Goal: Browse casually

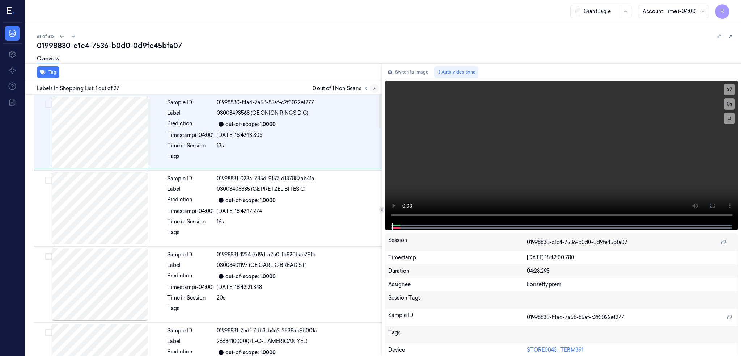
click at [379, 88] on button at bounding box center [374, 88] width 9 height 9
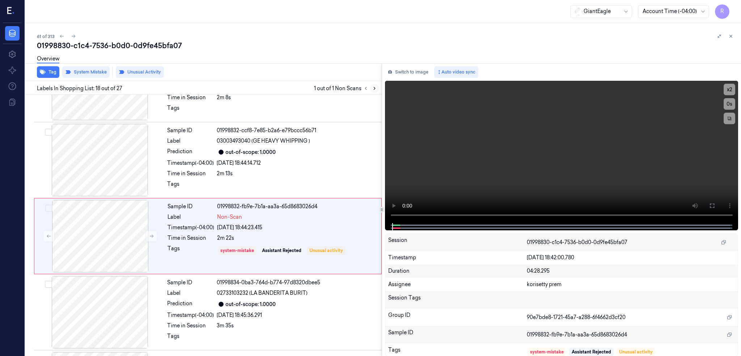
scroll to position [1199, 0]
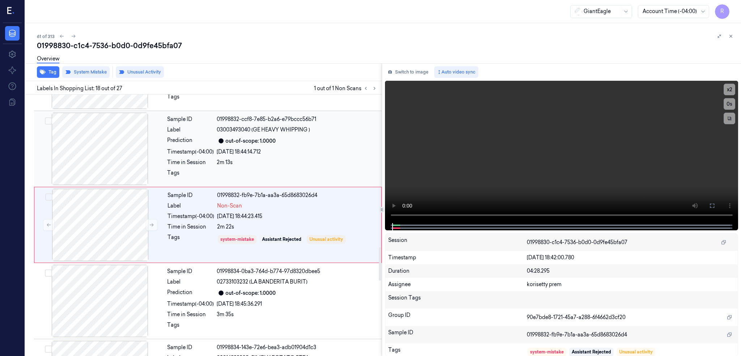
click at [111, 135] on div at bounding box center [99, 148] width 129 height 72
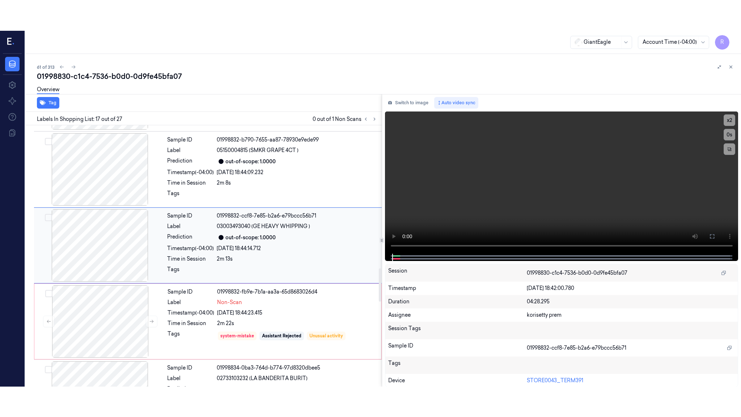
scroll to position [1123, 0]
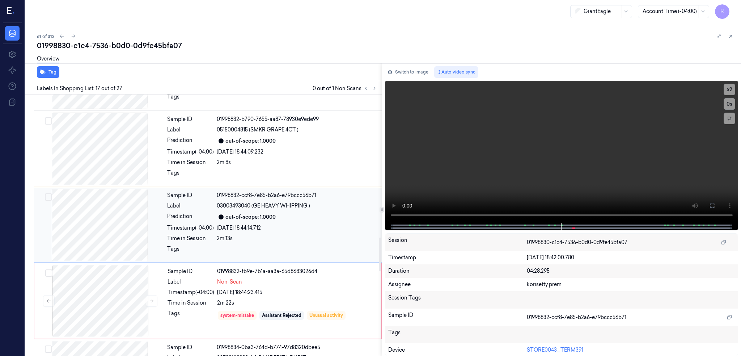
click at [105, 225] on div at bounding box center [99, 224] width 129 height 72
click at [715, 205] on icon at bounding box center [712, 206] width 6 height 6
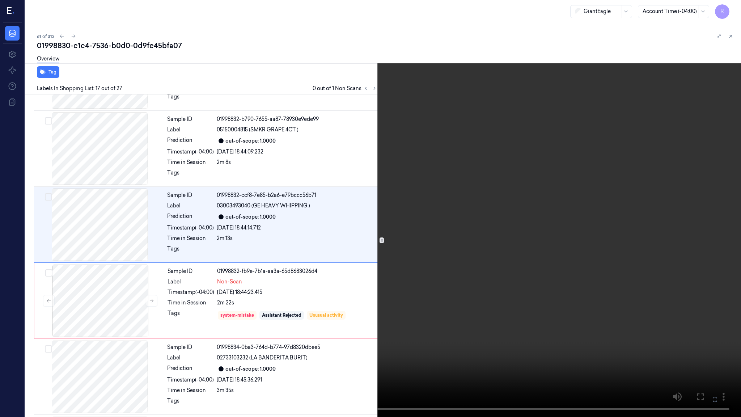
click at [462, 246] on video at bounding box center [370, 208] width 741 height 417
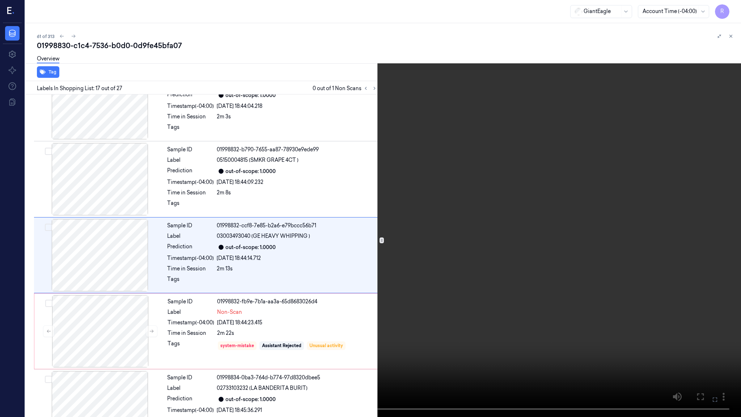
scroll to position [1092, 0]
click at [380, 332] on video at bounding box center [370, 208] width 741 height 417
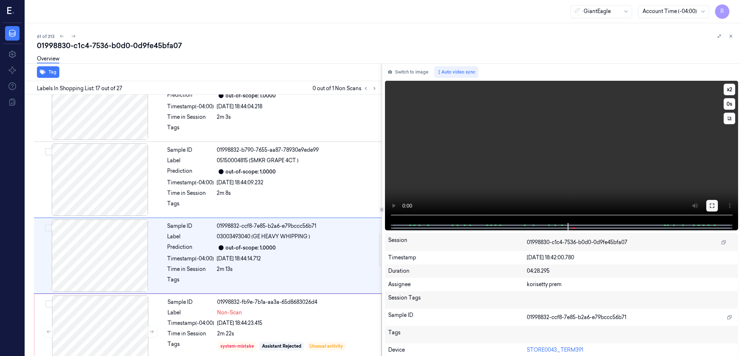
click at [715, 204] on icon at bounding box center [712, 206] width 6 height 6
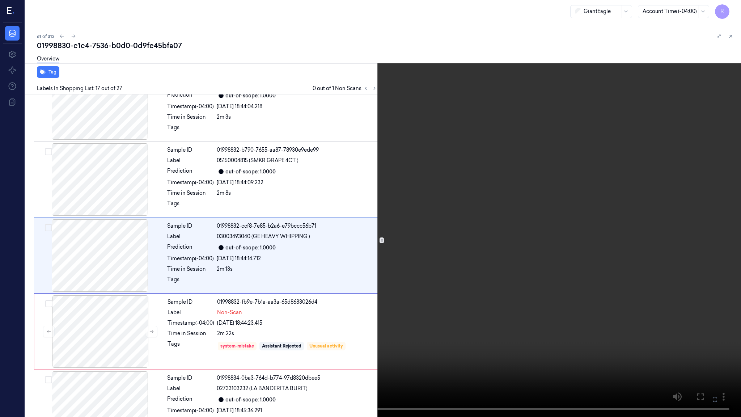
click at [494, 210] on video at bounding box center [370, 208] width 741 height 417
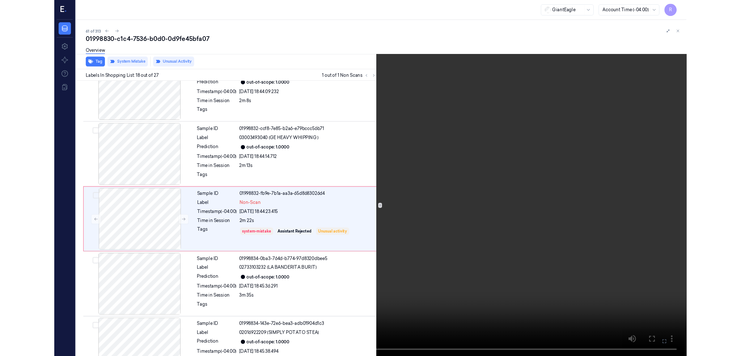
scroll to position [1168, 0]
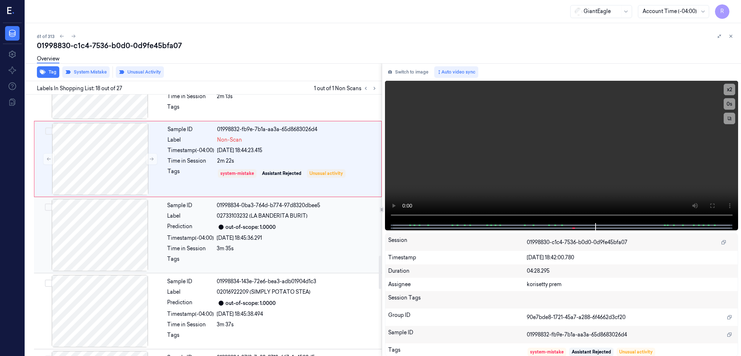
click at [118, 243] on div at bounding box center [99, 235] width 129 height 72
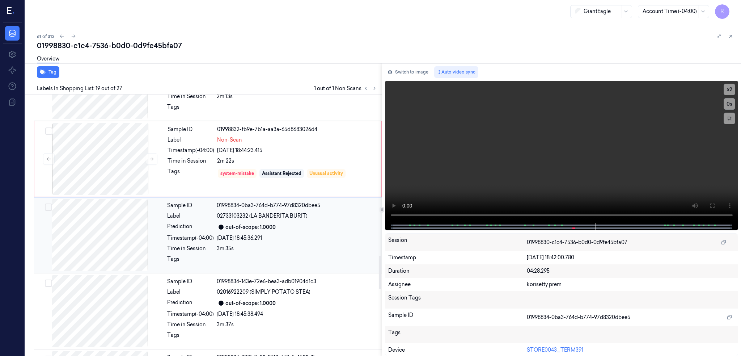
scroll to position [1274, 0]
